Goal: Transaction & Acquisition: Purchase product/service

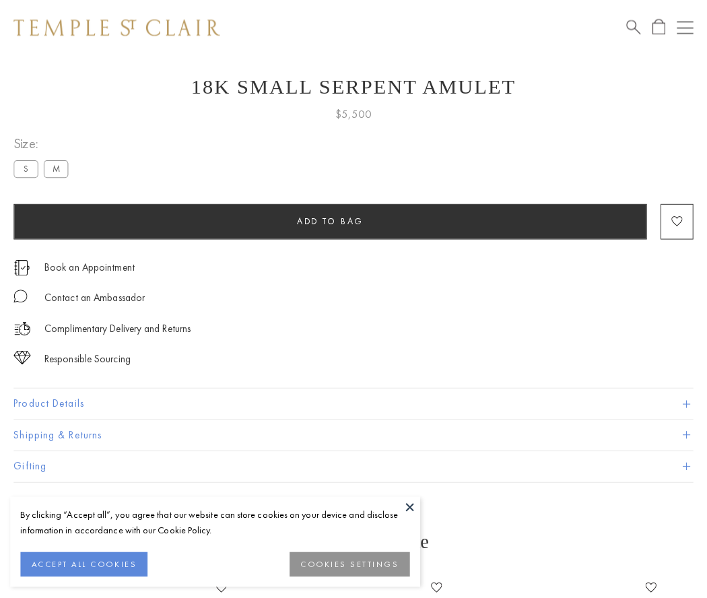
scroll to position [32, 0]
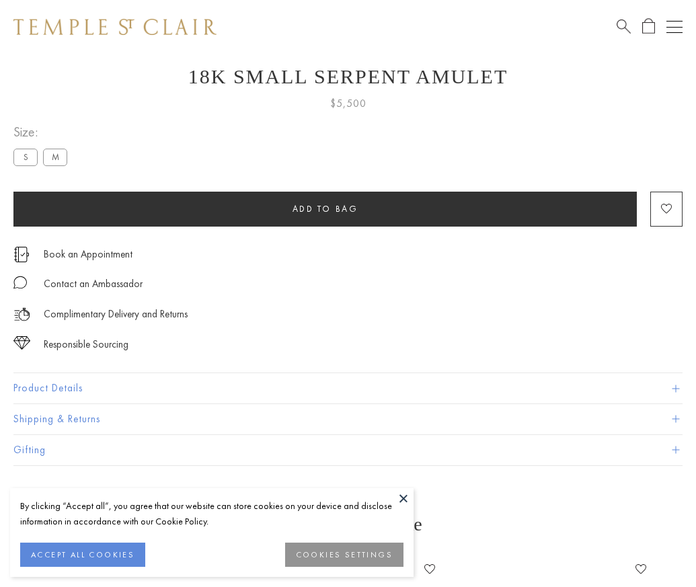
click at [325, 209] on span "Add to bag" at bounding box center [326, 208] width 66 height 11
